Goal: Information Seeking & Learning: Learn about a topic

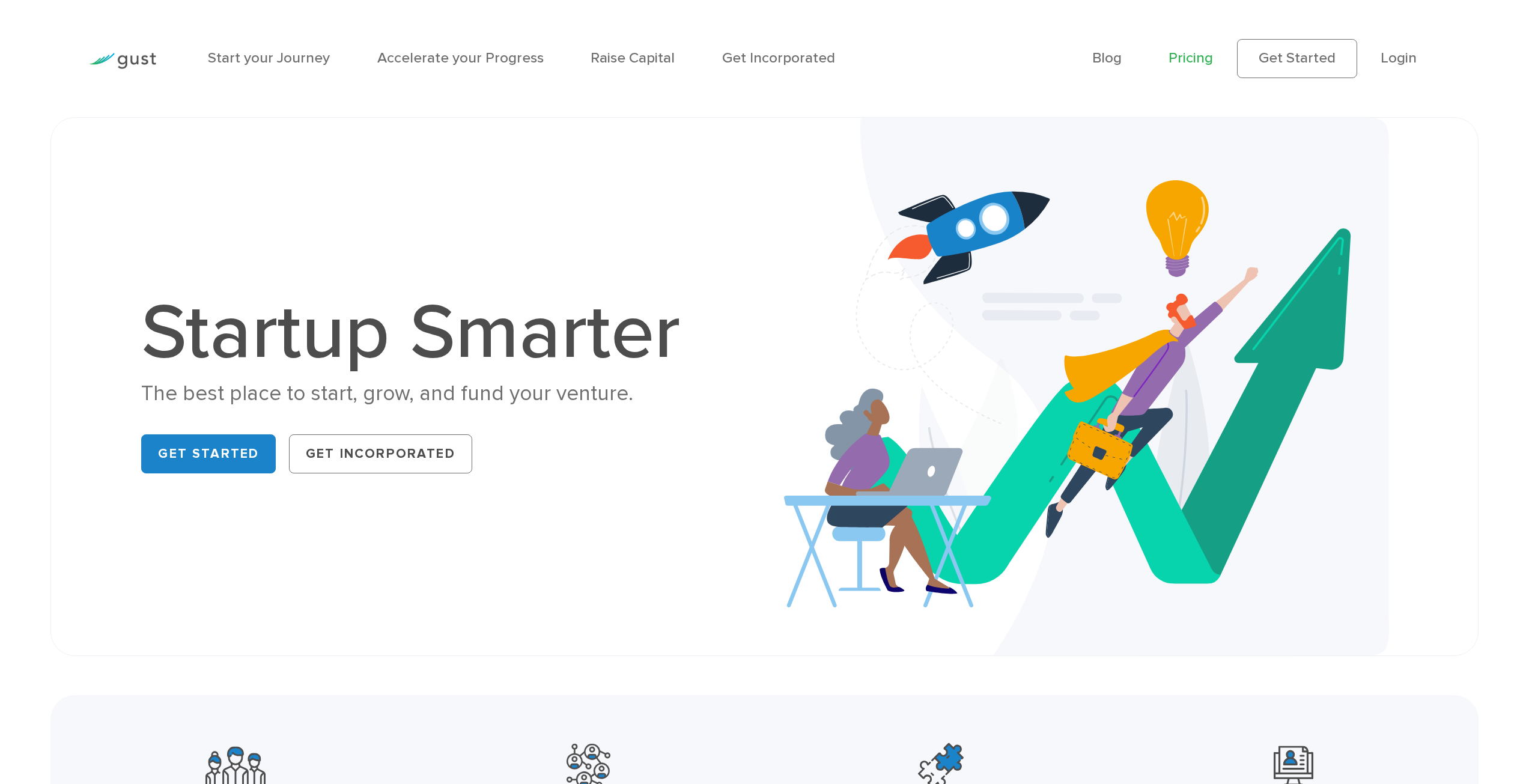
click at [1201, 64] on link "Pricing" at bounding box center [1190, 58] width 44 height 18
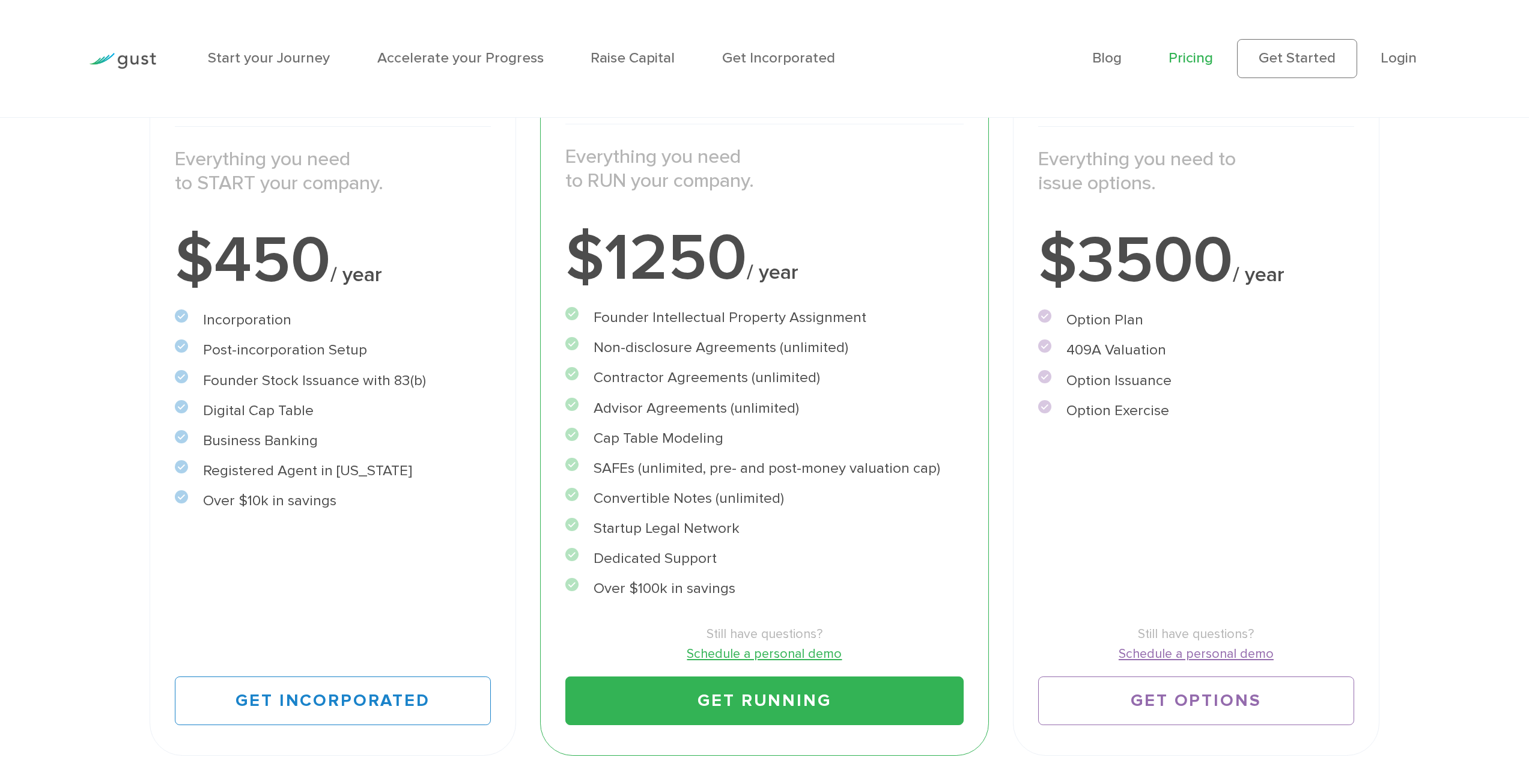
scroll to position [361, 0]
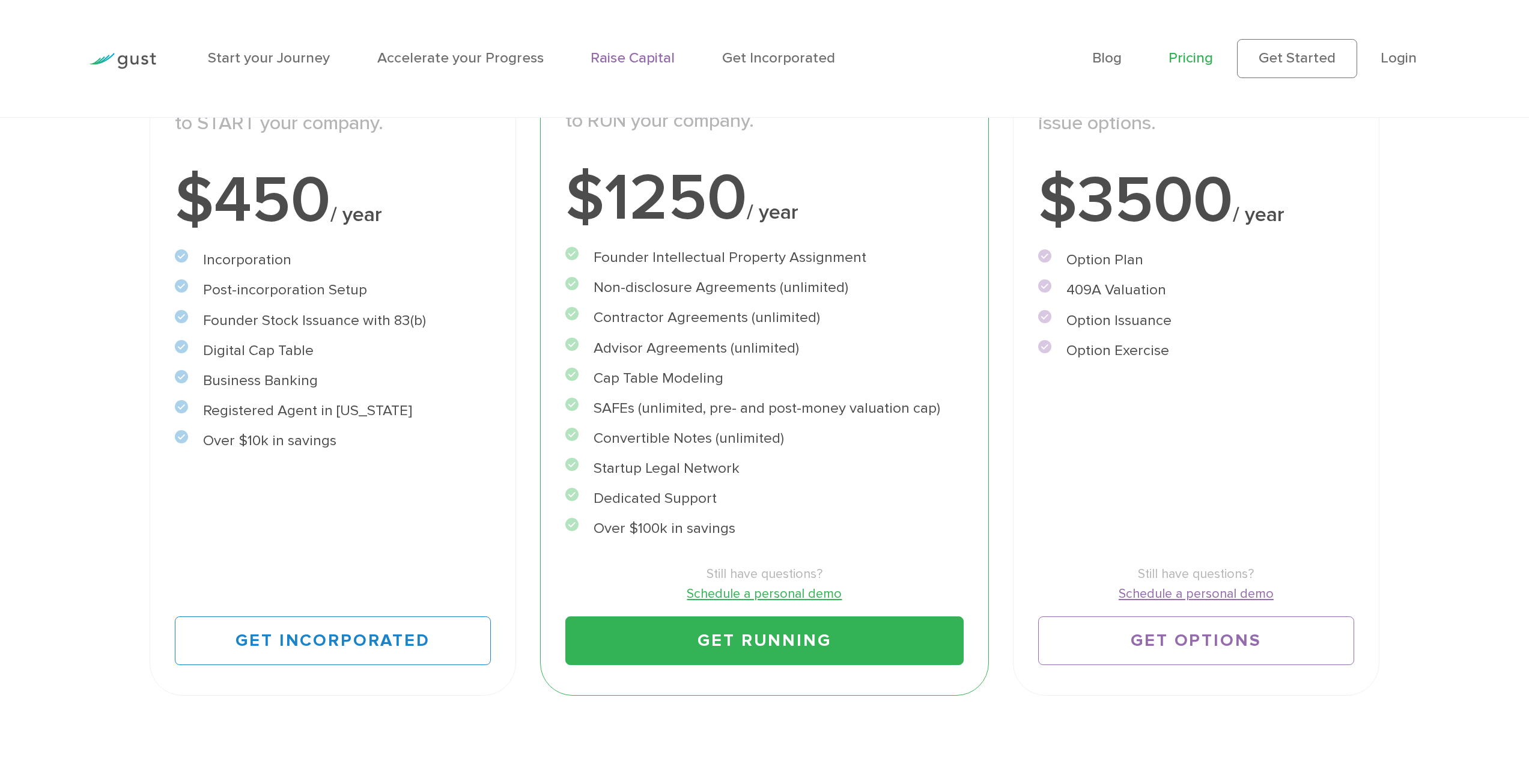
click at [649, 54] on link "Raise Capital" at bounding box center [633, 58] width 84 height 18
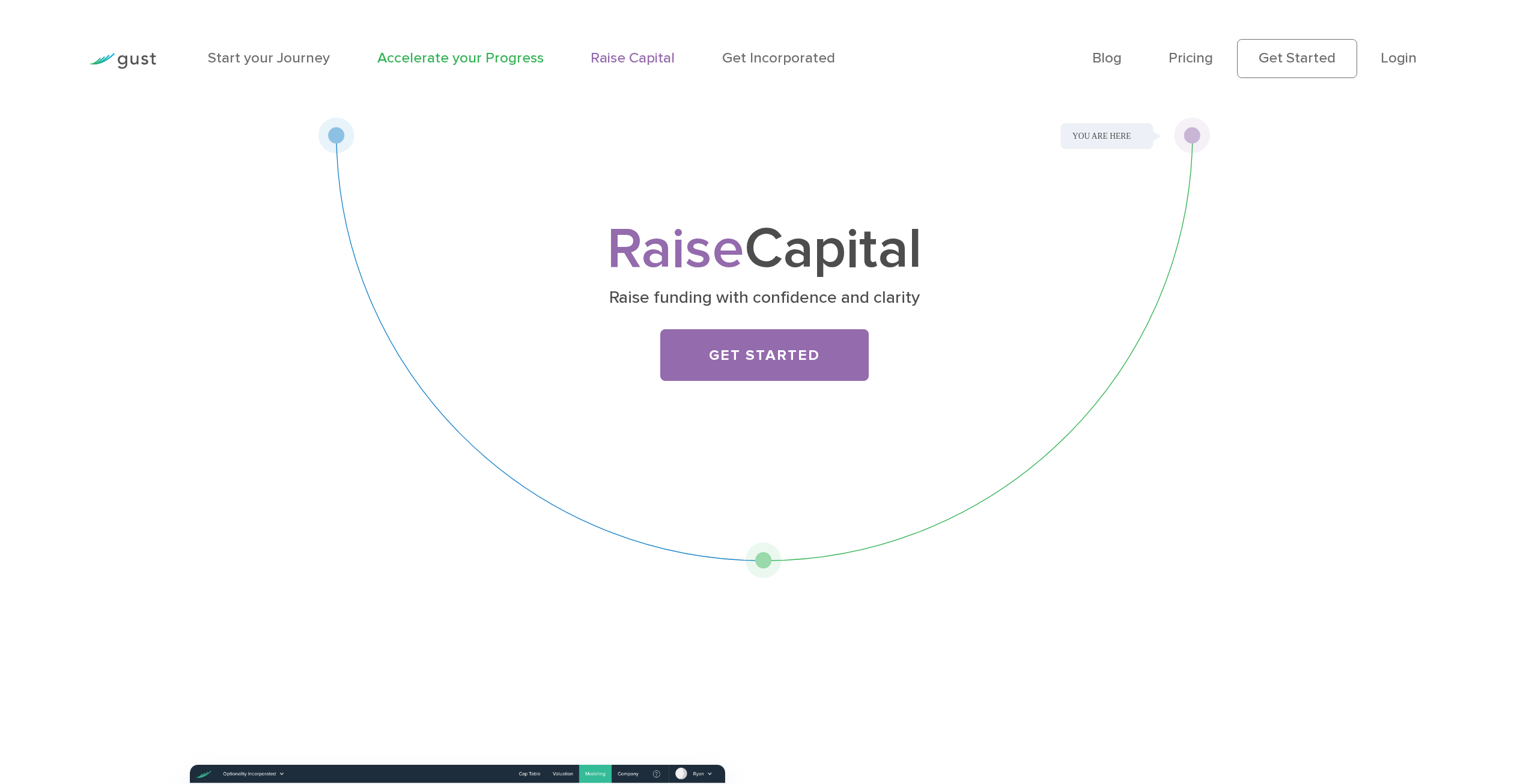
click at [474, 50] on link "Accelerate your Progress" at bounding box center [460, 58] width 167 height 18
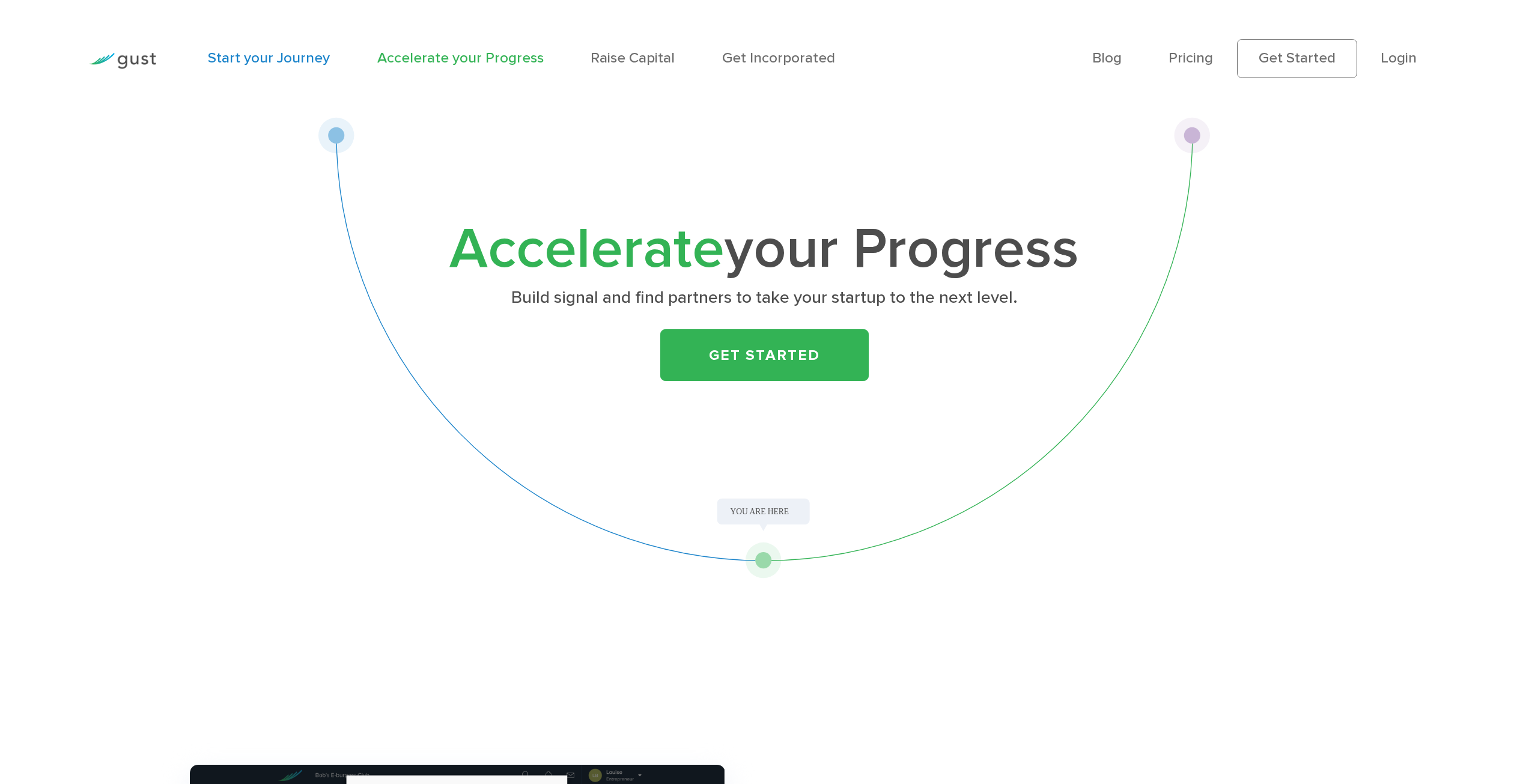
click at [264, 58] on link "Start your Journey" at bounding box center [269, 58] width 122 height 18
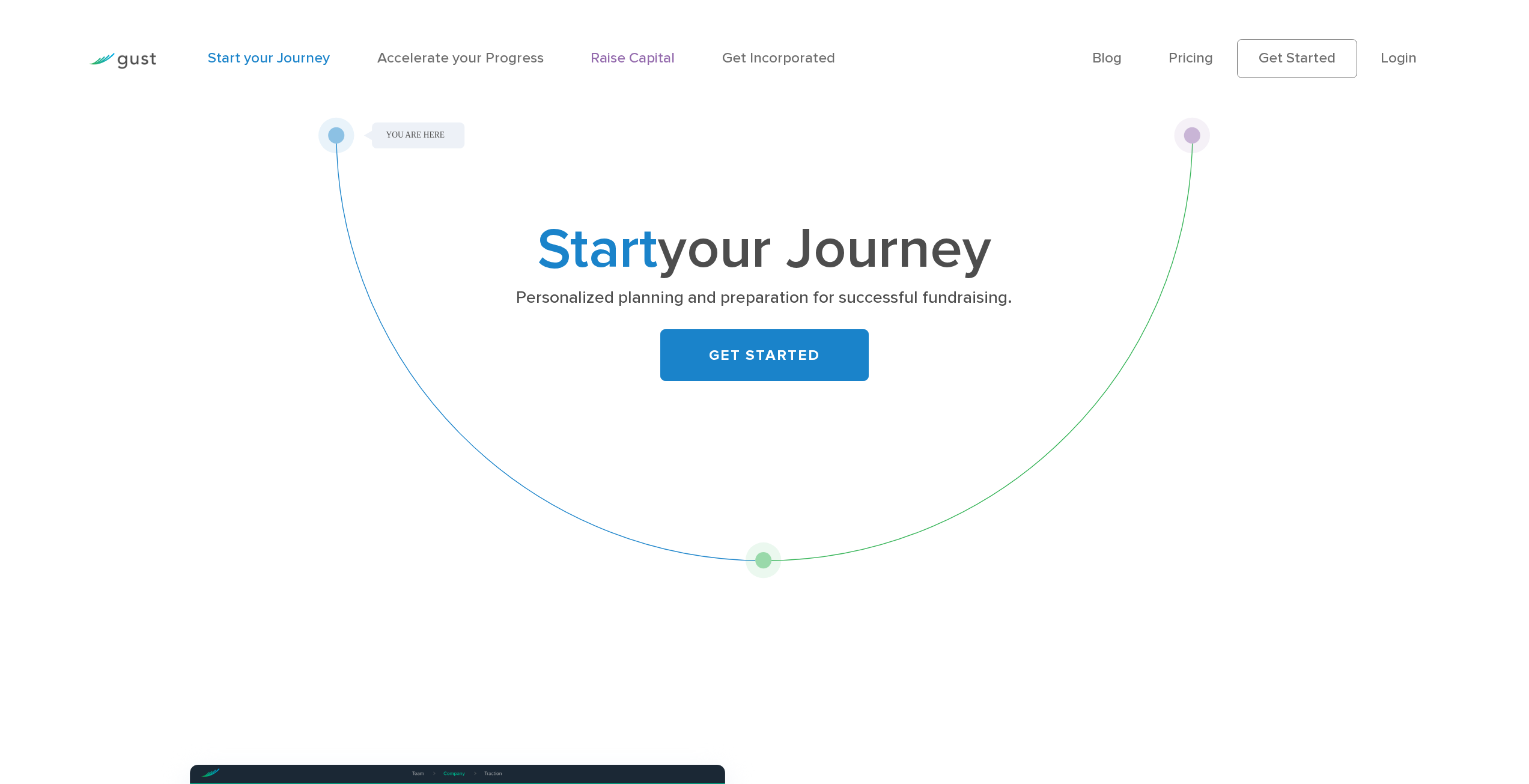
click at [644, 58] on link "Raise Capital" at bounding box center [633, 58] width 84 height 18
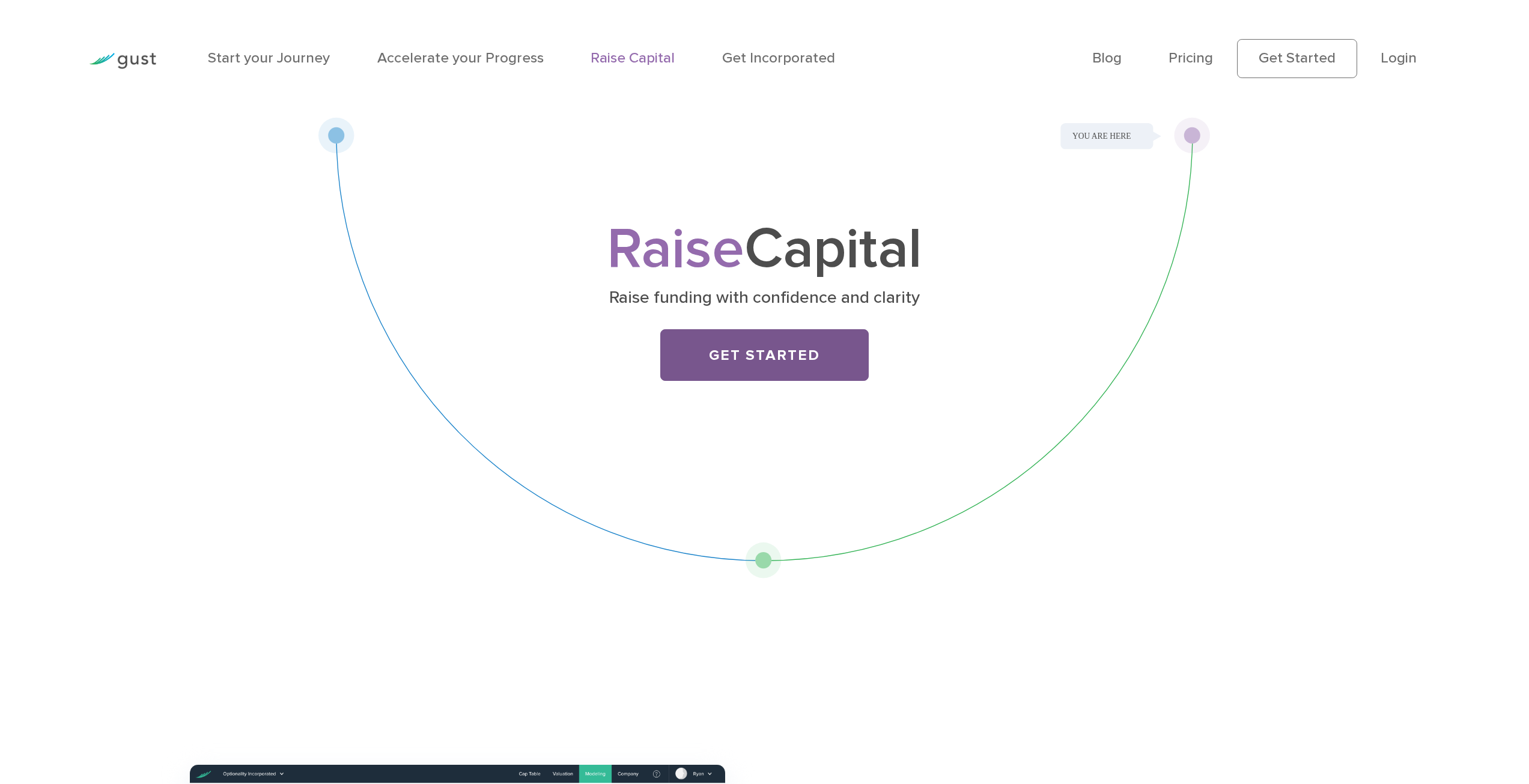
click at [770, 353] on link "Get Started" at bounding box center [764, 355] width 208 height 52
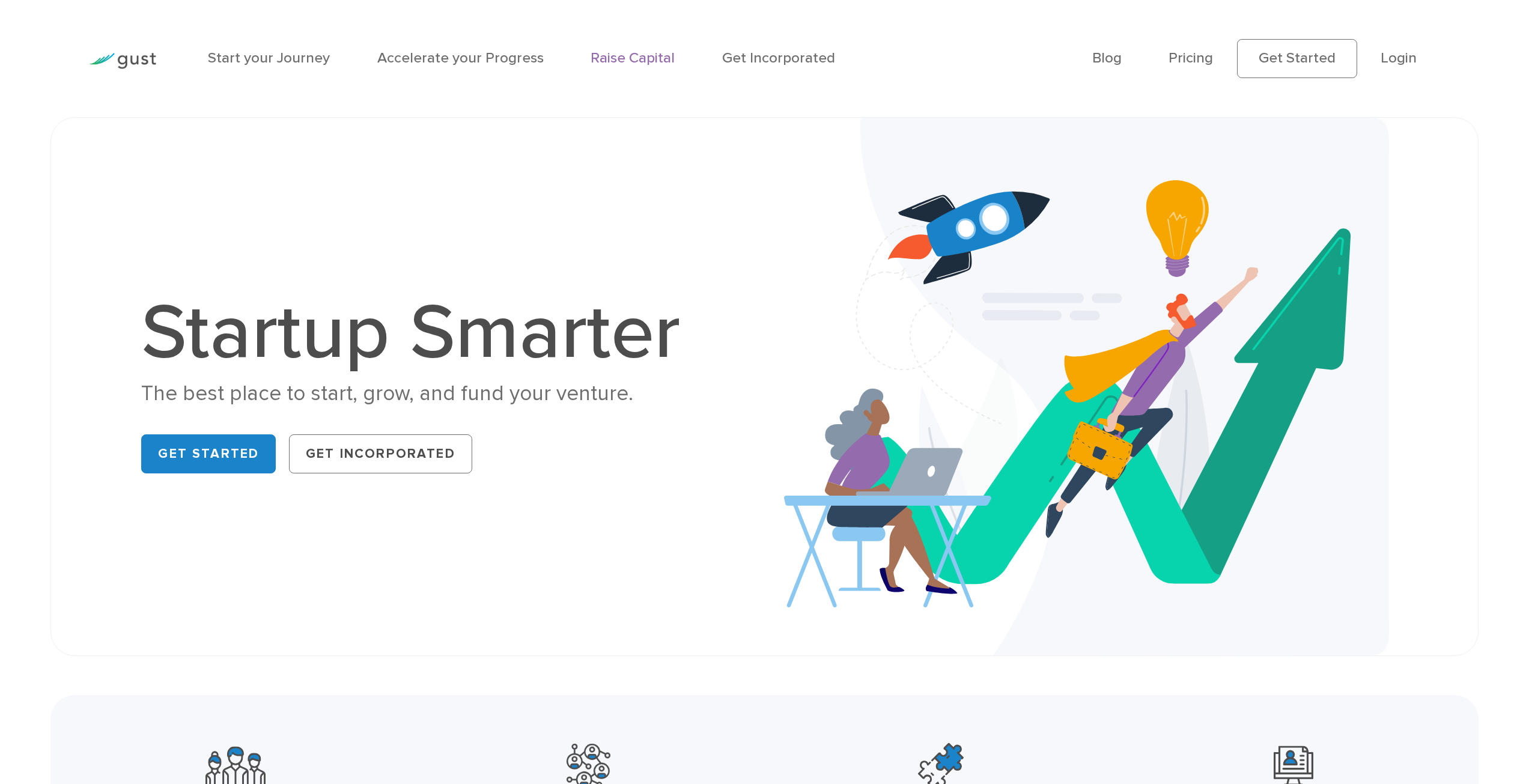
click at [640, 56] on link "Raise Capital" at bounding box center [633, 58] width 84 height 18
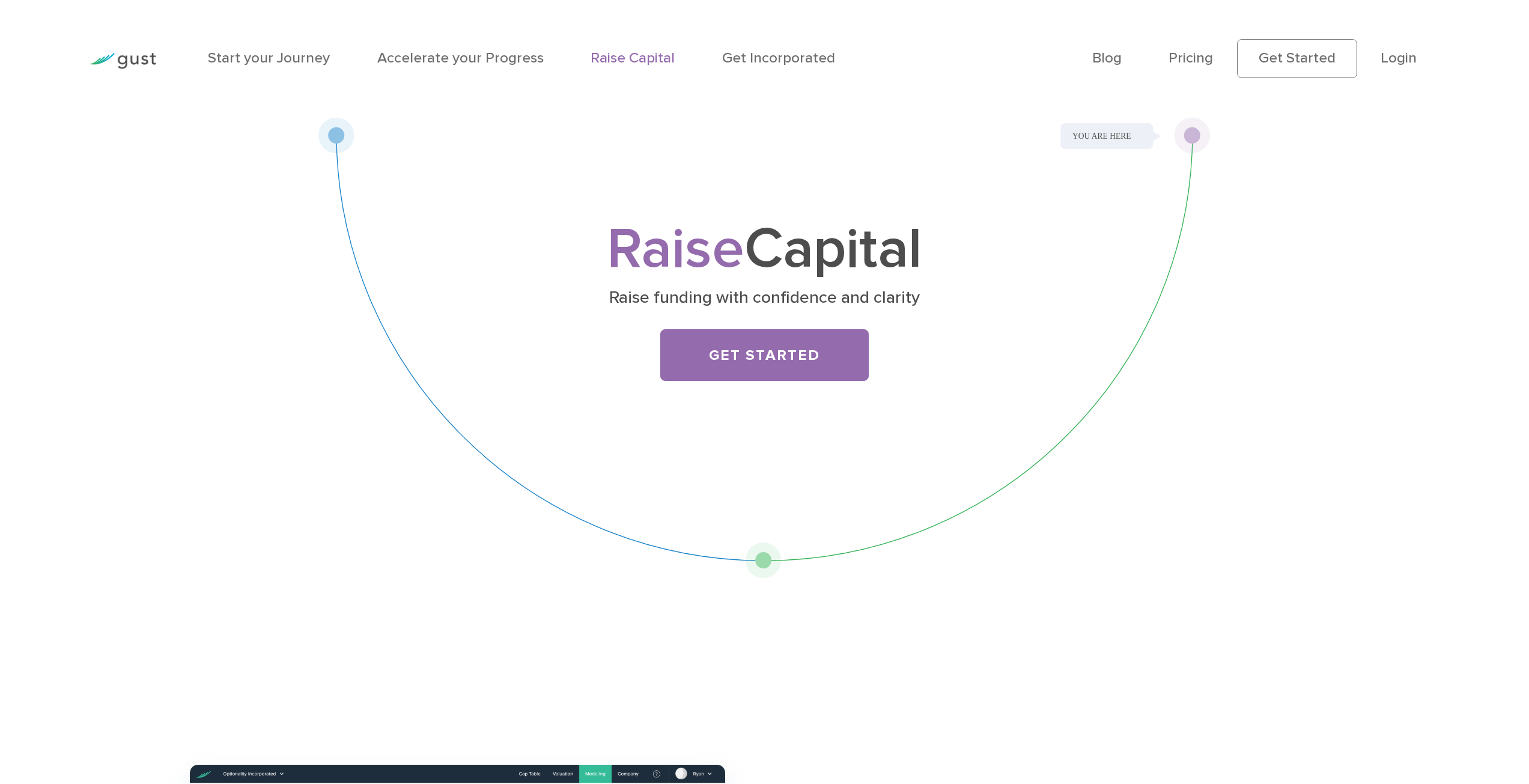
click at [141, 65] on img at bounding box center [122, 60] width 67 height 16
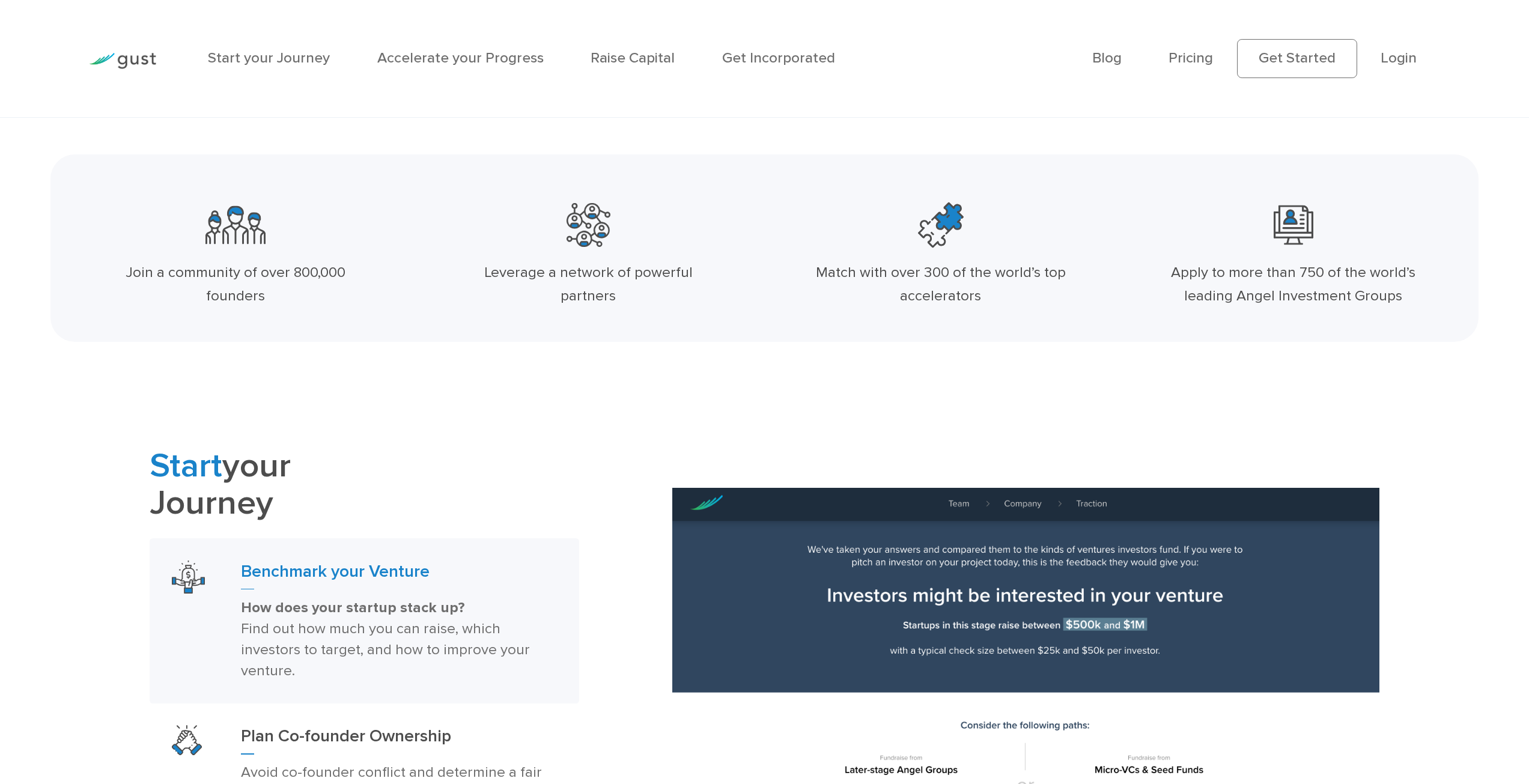
scroll to position [901, 0]
